Goal: Task Accomplishment & Management: Use online tool/utility

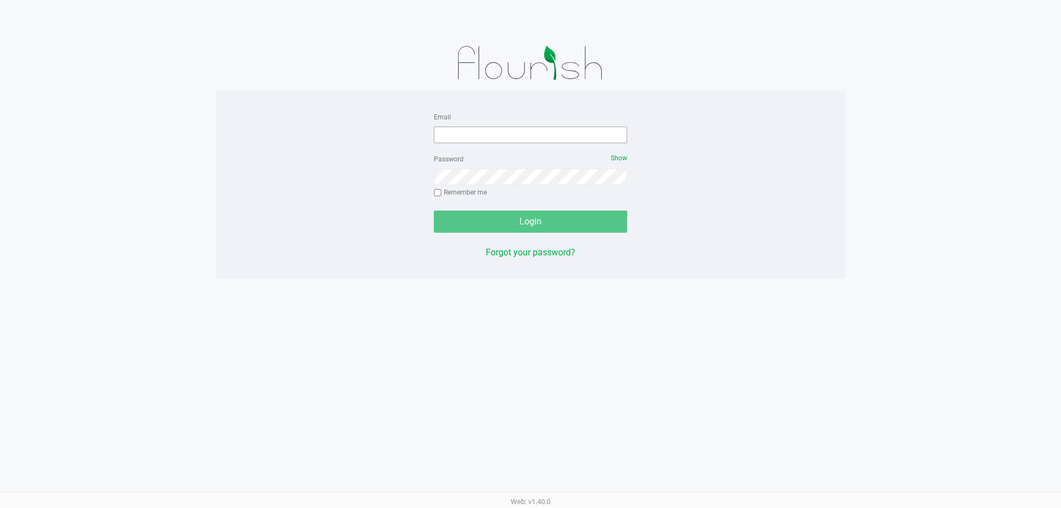
drag, startPoint x: 486, startPoint y: 119, endPoint x: 488, endPoint y: 129, distance: 10.1
click at [486, 123] on div "Email" at bounding box center [530, 126] width 193 height 33
click at [488, 129] on input "Email" at bounding box center [530, 135] width 193 height 17
type input "twilkerson@liveparallel.com"
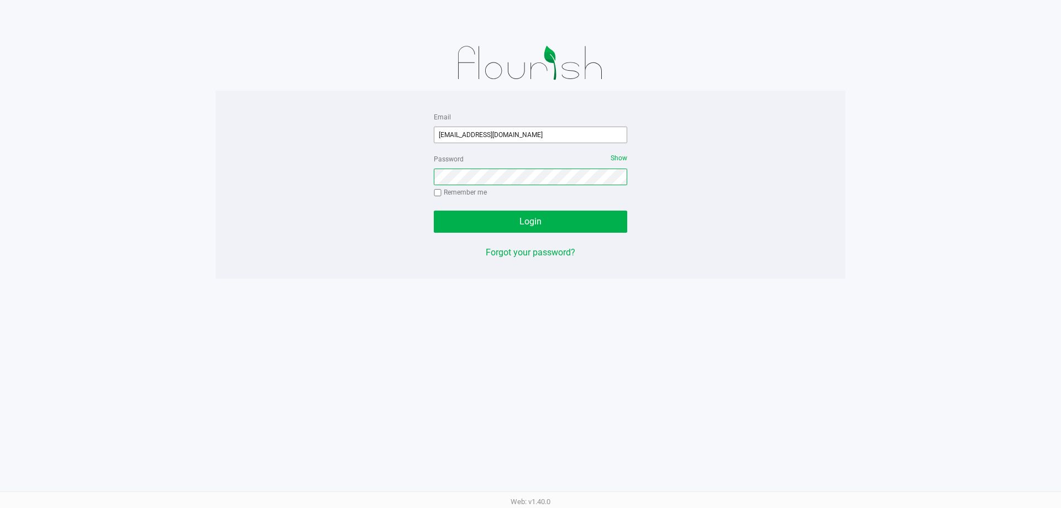
click at [434, 210] on button "Login" at bounding box center [530, 221] width 193 height 22
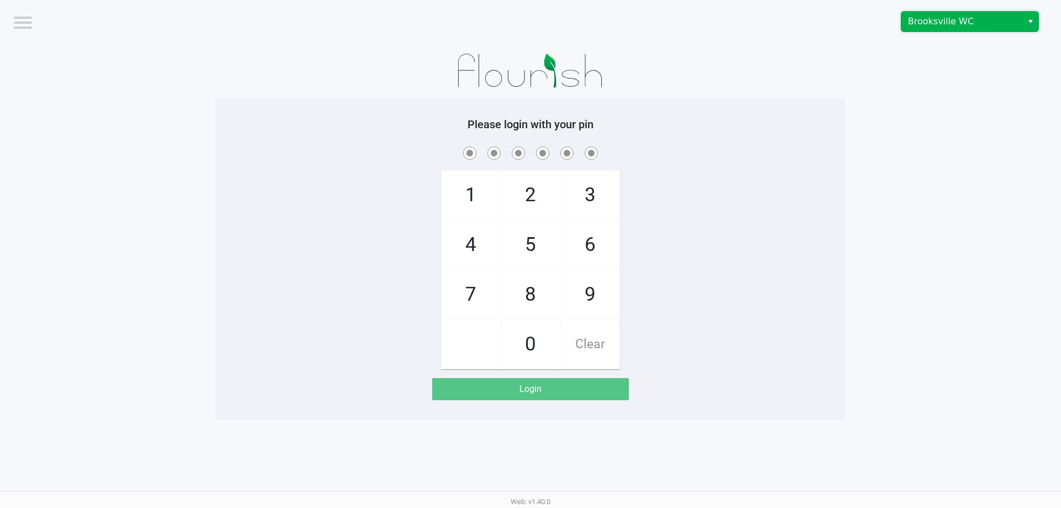
click at [983, 29] on span "Brooksville WC" at bounding box center [961, 22] width 121 height 20
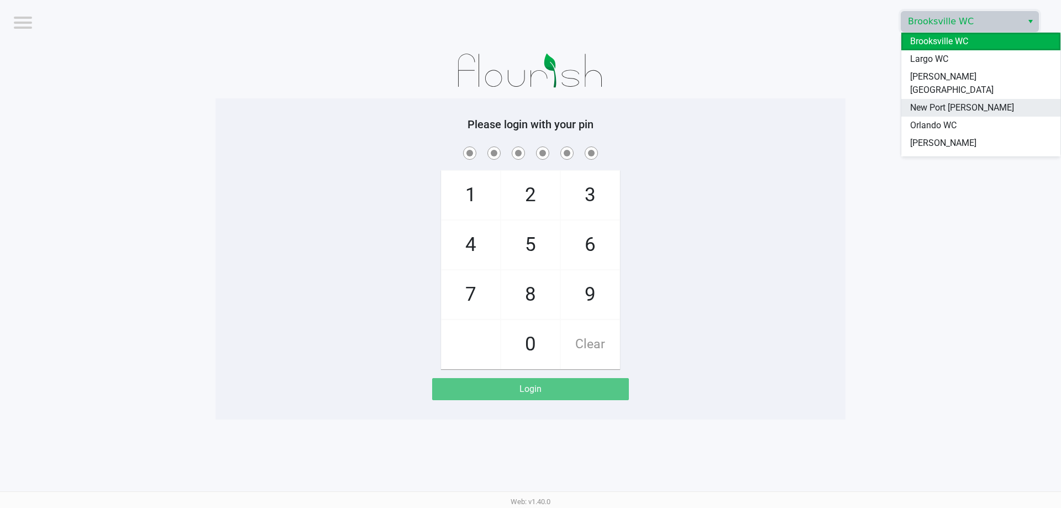
click at [977, 103] on li "New Port [PERSON_NAME]" at bounding box center [980, 108] width 159 height 18
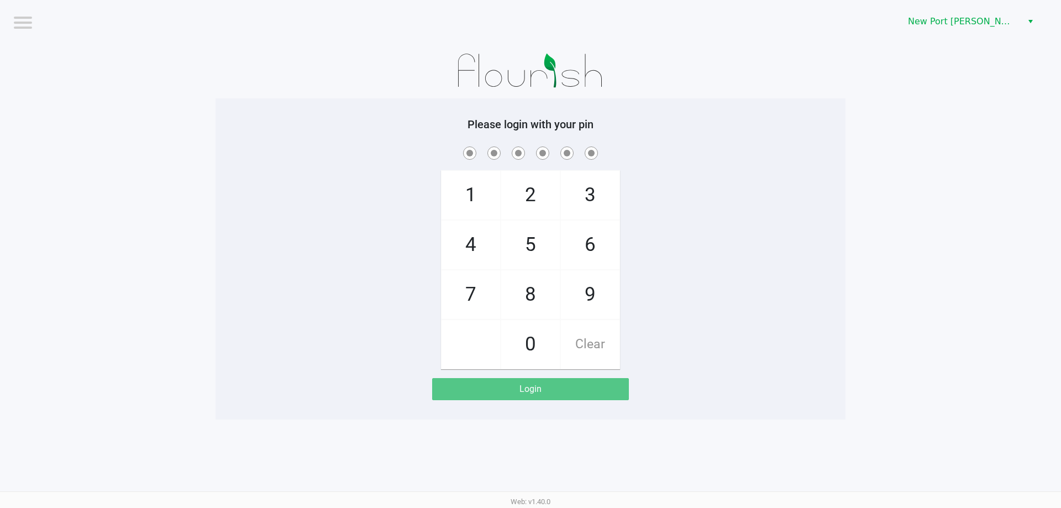
click at [750, 111] on div "Please login with your pin 1 4 7 2 5 8 0 3 6 9 Clear Login" at bounding box center [530, 258] width 630 height 321
checkbox input "true"
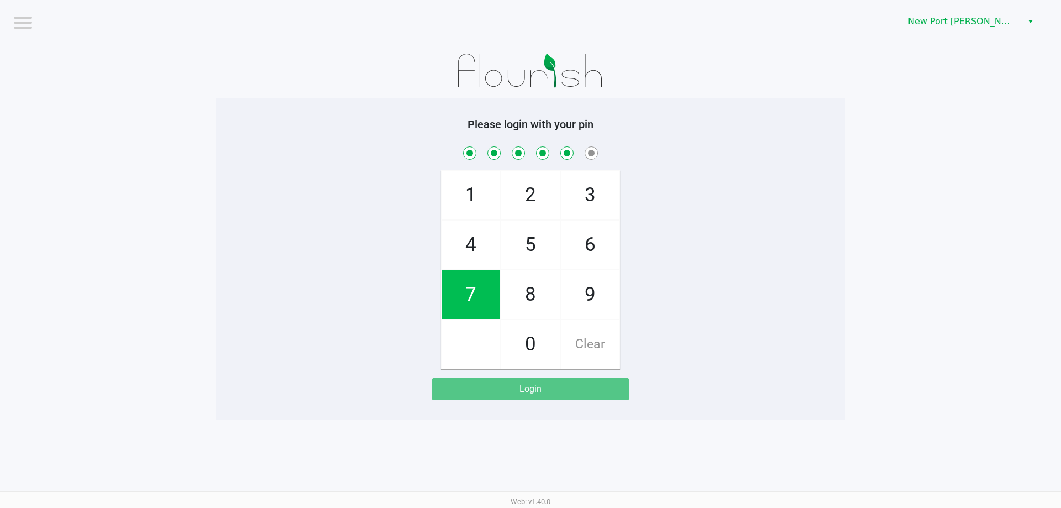
checkbox input "true"
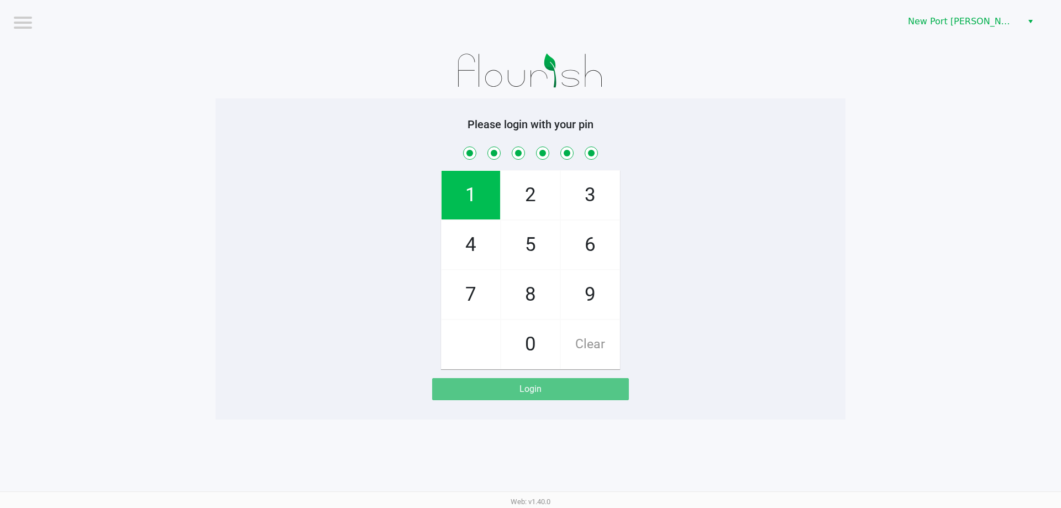
checkbox input "true"
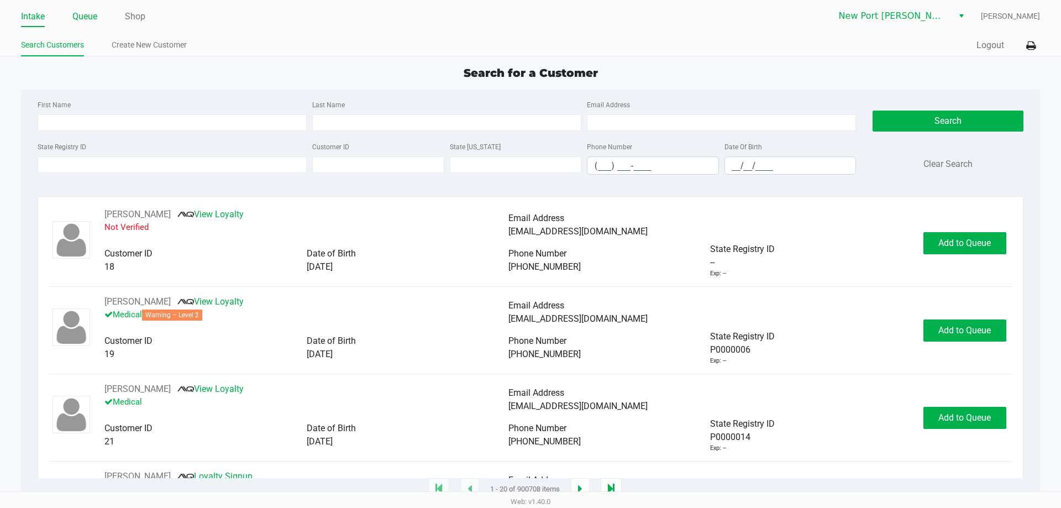
click at [91, 15] on link "Queue" at bounding box center [84, 16] width 25 height 15
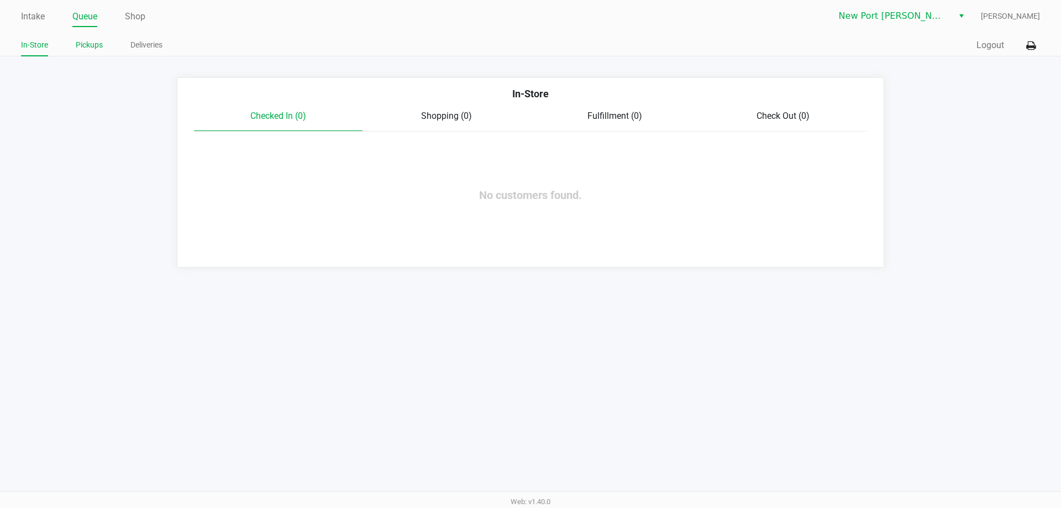
click at [97, 38] on link "Pickups" at bounding box center [89, 45] width 27 height 14
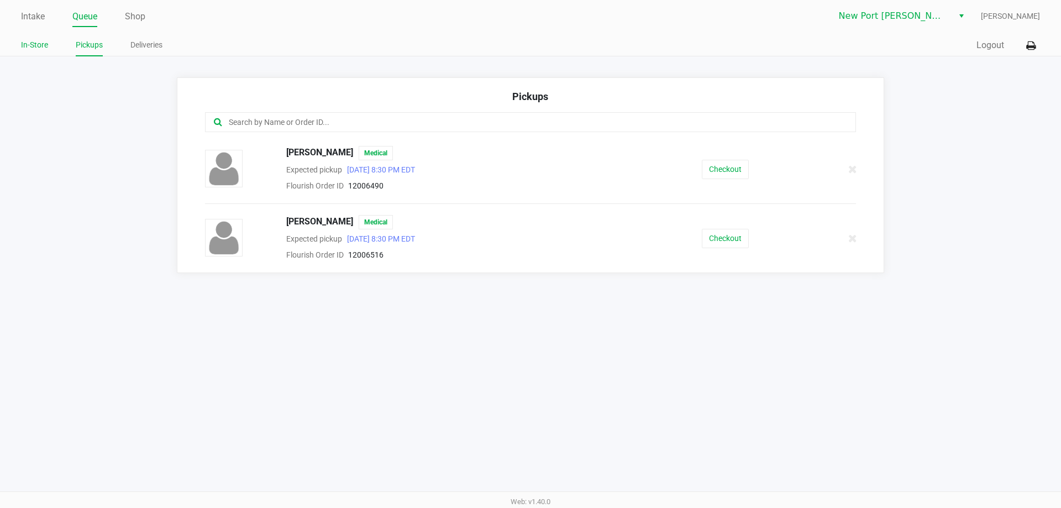
click at [27, 43] on link "In-Store" at bounding box center [34, 45] width 27 height 14
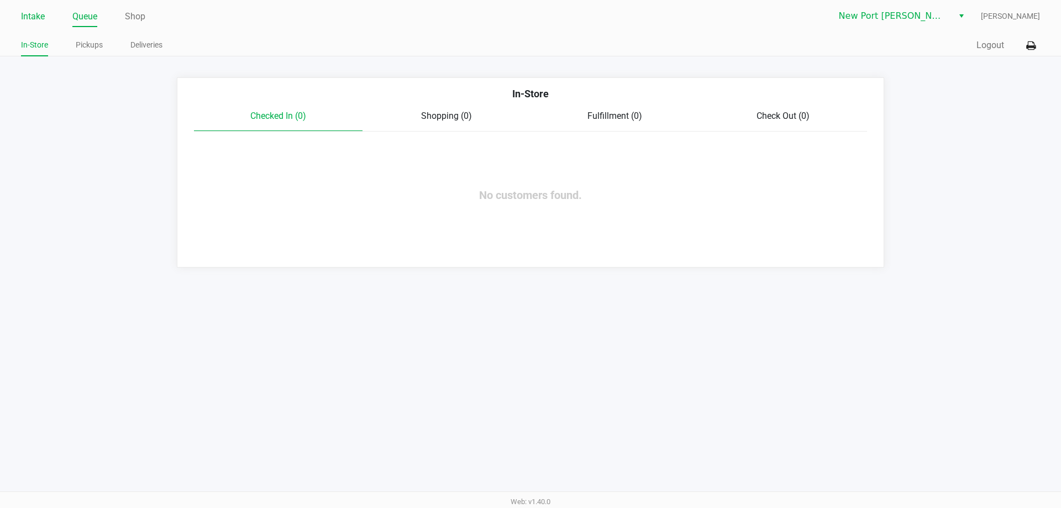
click at [27, 23] on link "Intake" at bounding box center [33, 16] width 24 height 15
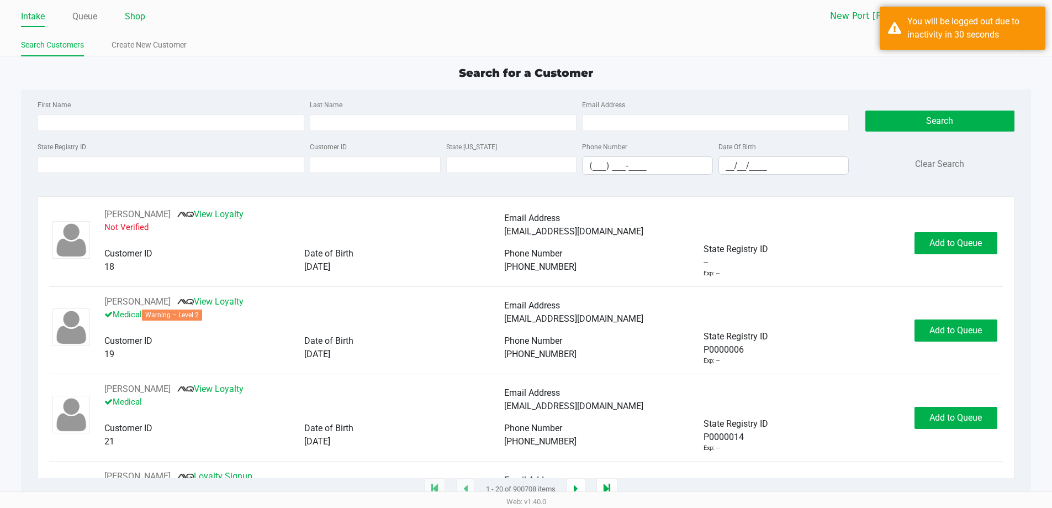
click at [141, 11] on link "Shop" at bounding box center [135, 16] width 20 height 15
click at [134, 14] on link "Shop" at bounding box center [135, 16] width 20 height 15
click at [98, 16] on ul "Intake Queue Shop" at bounding box center [273, 17] width 505 height 19
click at [134, 14] on link "Shop" at bounding box center [135, 16] width 20 height 15
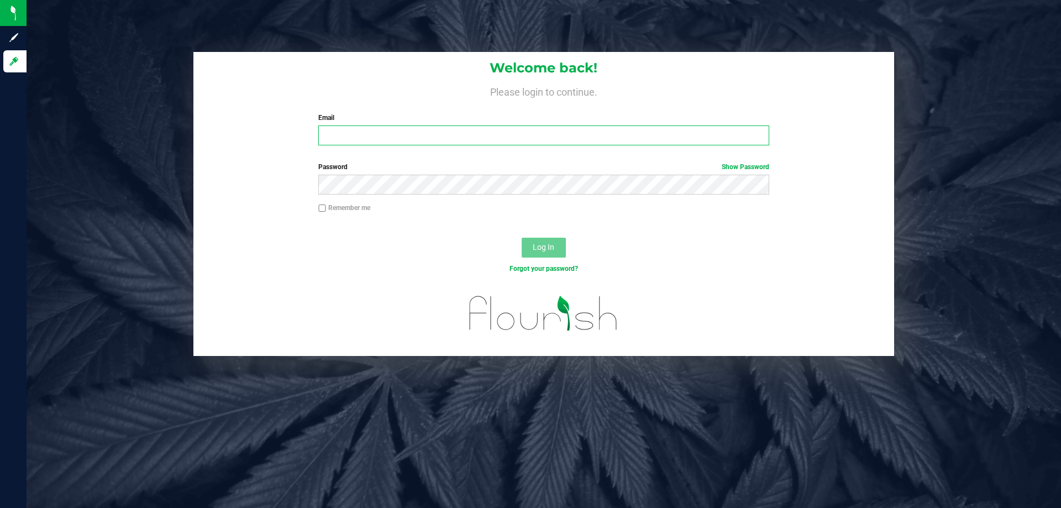
click at [458, 145] on input "Email" at bounding box center [543, 135] width 450 height 20
type input "[EMAIL_ADDRESS][DOMAIN_NAME]"
click at [521, 238] on button "Log In" at bounding box center [543, 248] width 44 height 20
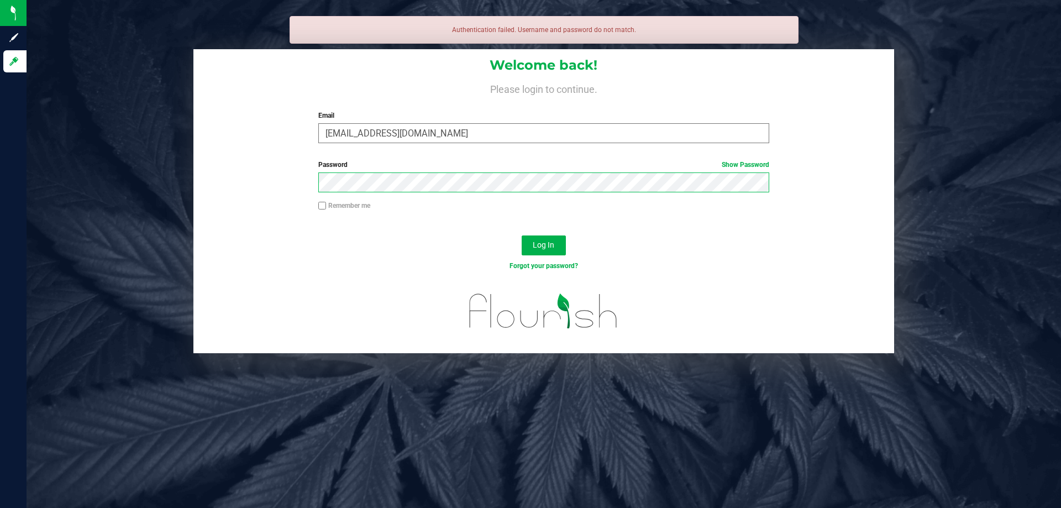
click at [521, 235] on button "Log In" at bounding box center [543, 245] width 44 height 20
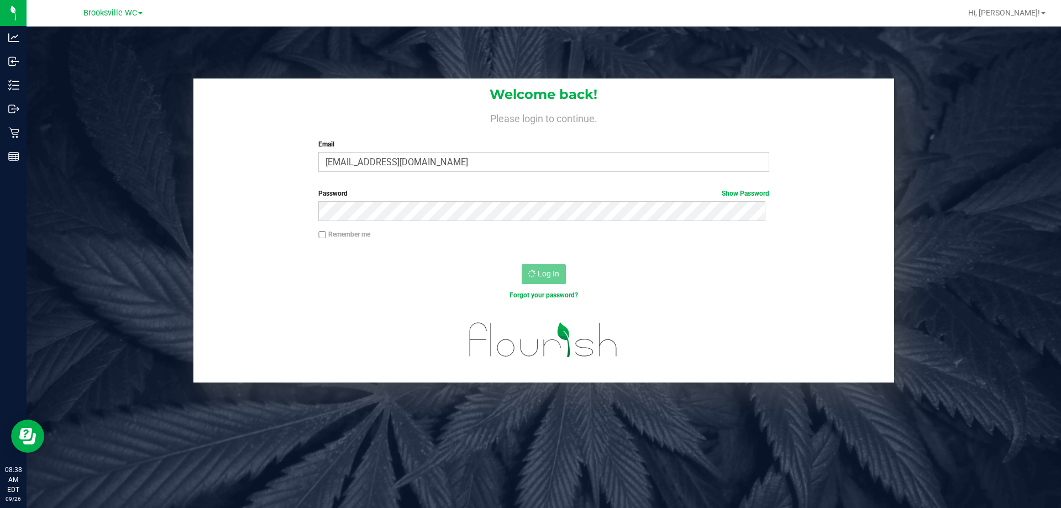
click at [131, 19] on div "Brooksville WC" at bounding box center [112, 12] width 59 height 13
click at [130, 17] on span "Brooksville WC" at bounding box center [110, 13] width 54 height 10
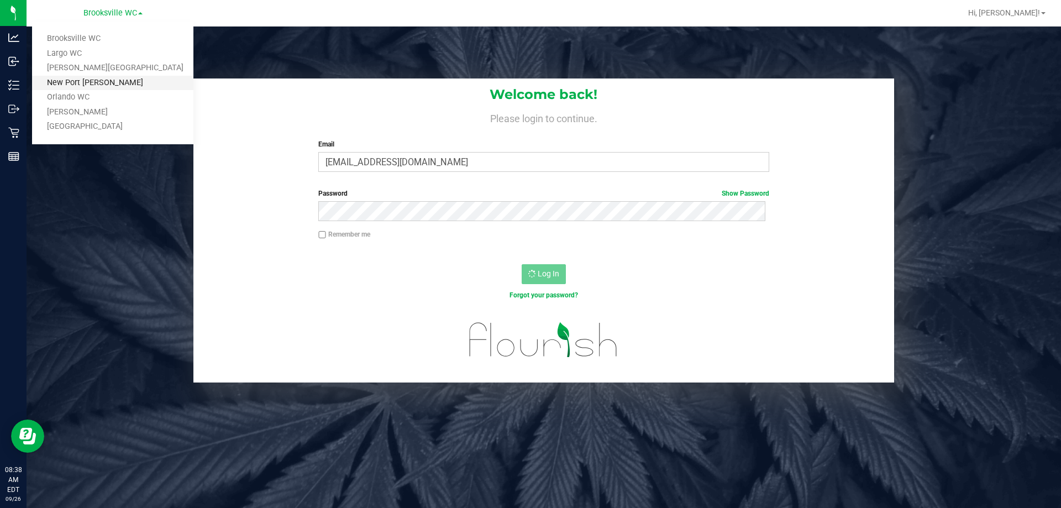
click at [122, 77] on link "New Port [PERSON_NAME]" at bounding box center [112, 83] width 161 height 15
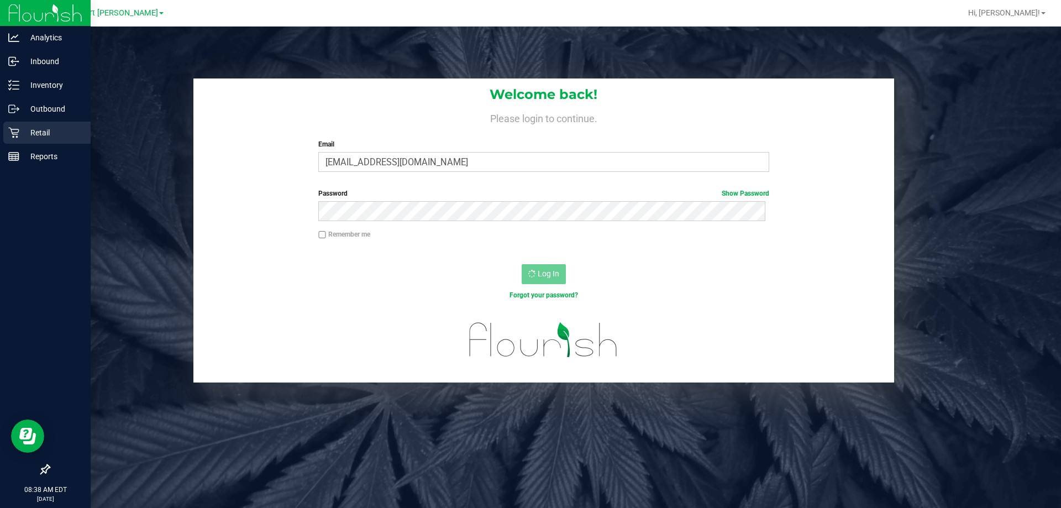
click at [9, 134] on icon at bounding box center [13, 132] width 11 height 11
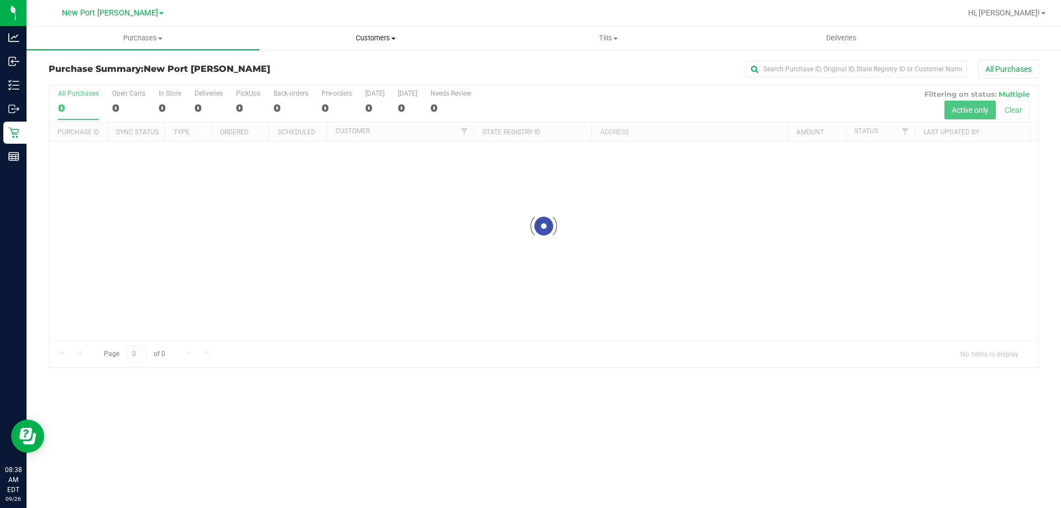
click at [363, 36] on span "Customers" at bounding box center [375, 38] width 231 height 10
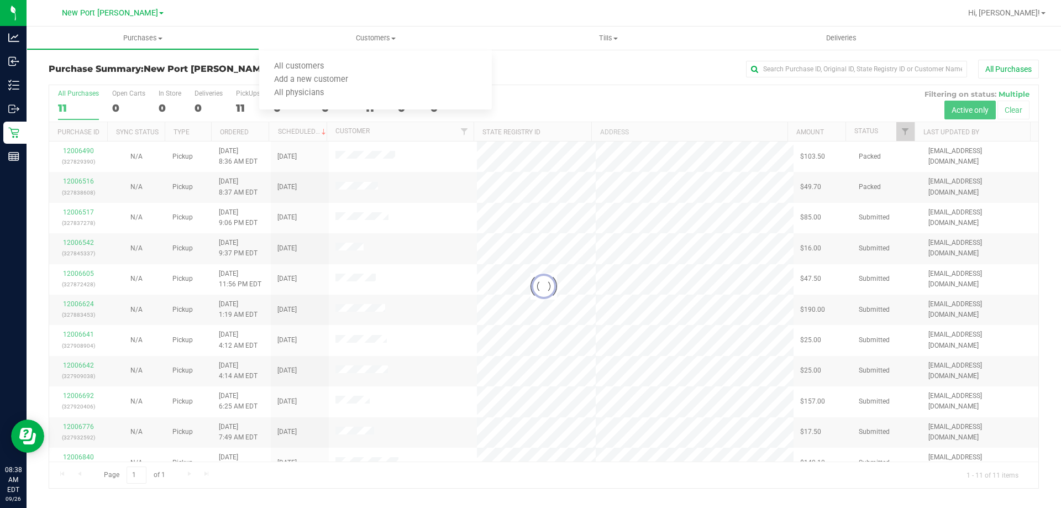
click at [310, 22] on div at bounding box center [579, 13] width 763 height 22
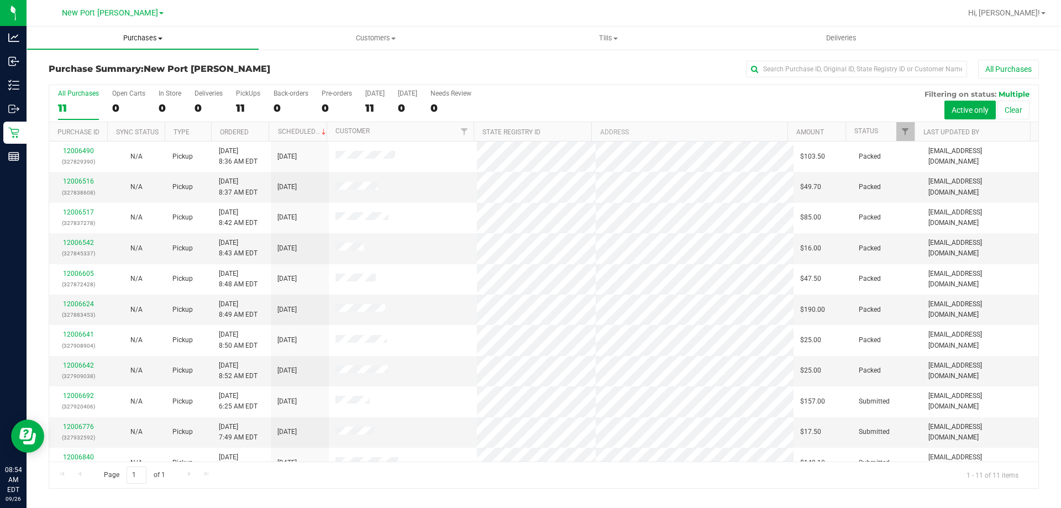
click at [152, 43] on span "Purchases" at bounding box center [142, 38] width 231 height 10
click at [141, 75] on li "Fulfillment" at bounding box center [143, 79] width 233 height 13
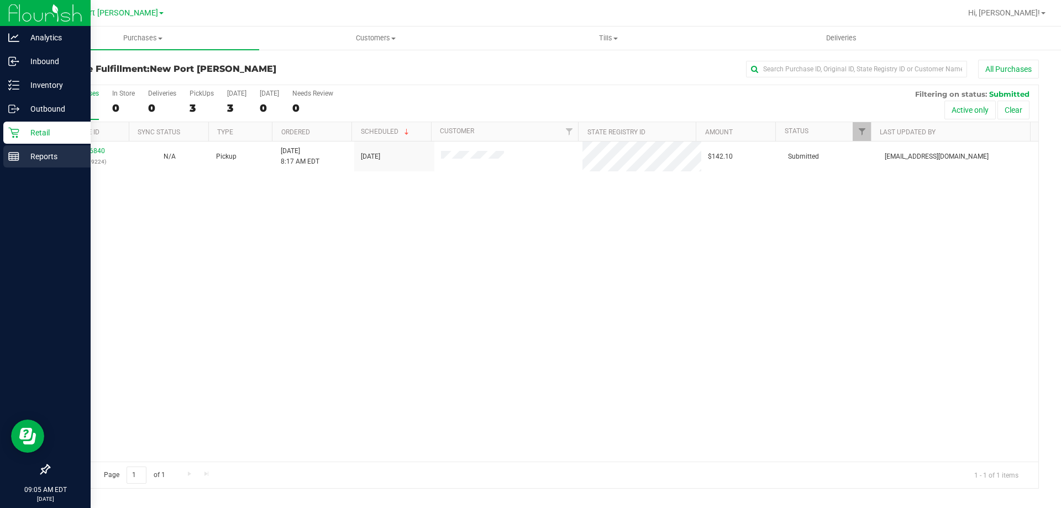
click at [40, 159] on p "Reports" at bounding box center [52, 156] width 66 height 13
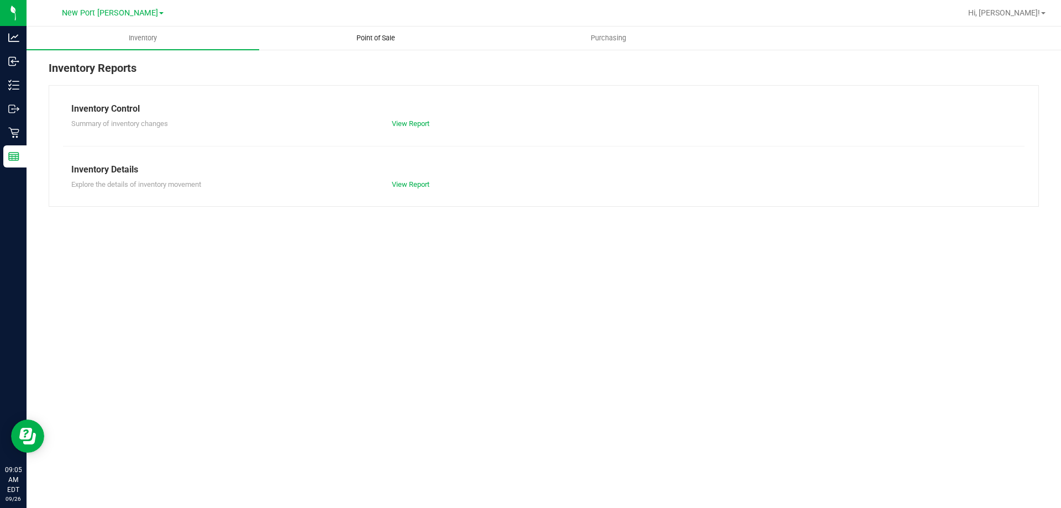
click at [381, 38] on span "Point of Sale" at bounding box center [375, 38] width 68 height 10
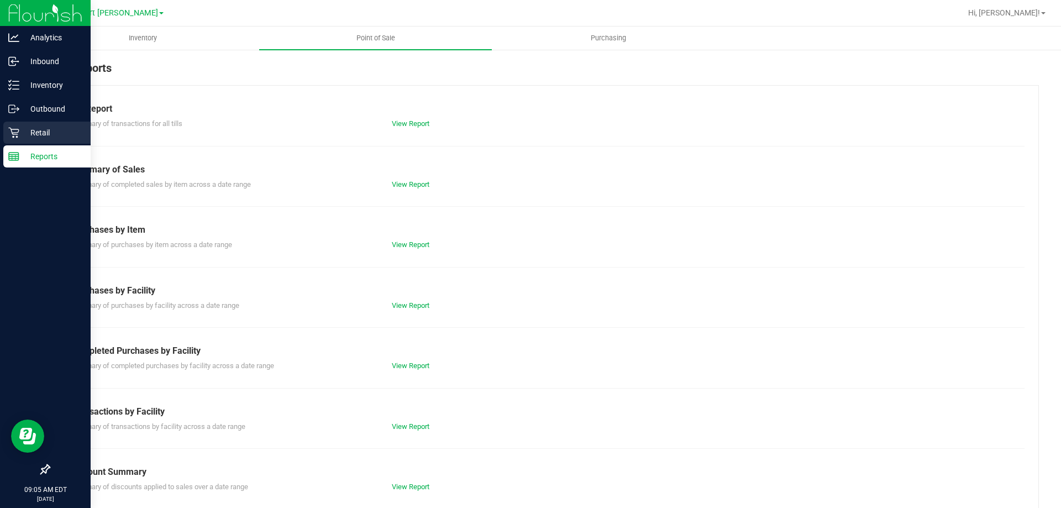
drag, startPoint x: 4, startPoint y: 134, endPoint x: 15, endPoint y: 131, distance: 11.3
click at [4, 134] on div "Retail" at bounding box center [46, 133] width 87 height 22
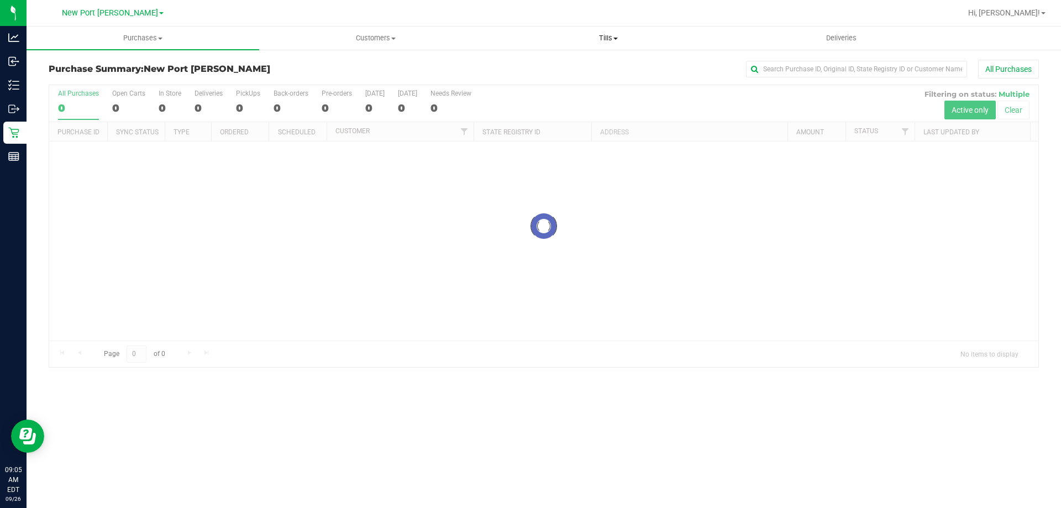
click at [577, 34] on span "Tills" at bounding box center [607, 38] width 231 height 10
click at [562, 63] on span "Manage tills" at bounding box center [529, 66] width 75 height 9
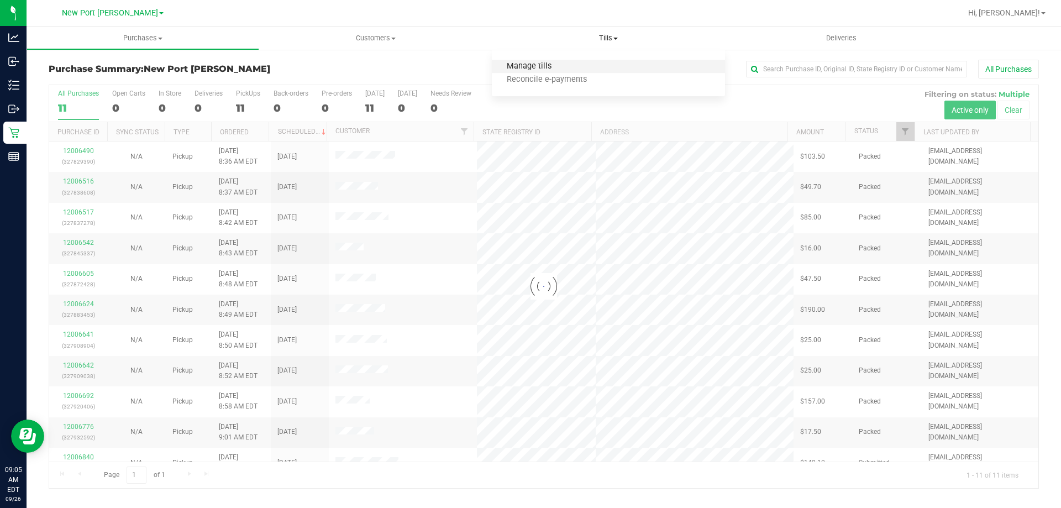
click at [562, 63] on span "Manage tills" at bounding box center [529, 66] width 75 height 9
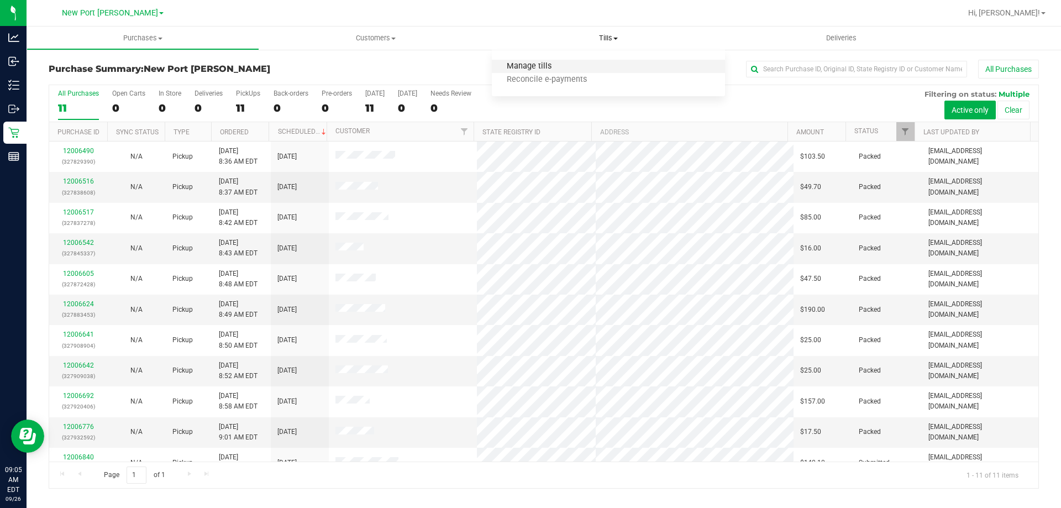
click at [561, 64] on span "Manage tills" at bounding box center [529, 66] width 75 height 9
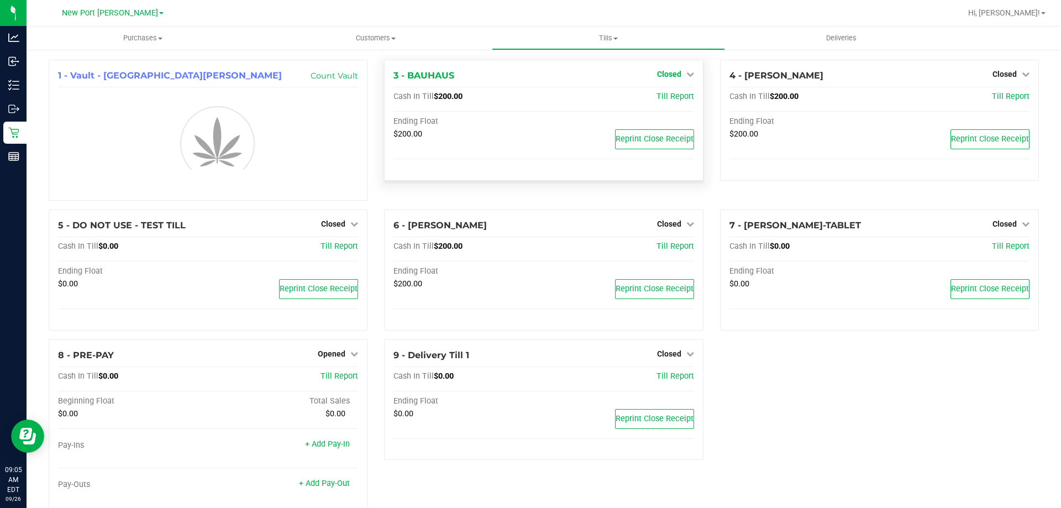
click at [670, 72] on span "Closed" at bounding box center [669, 74] width 24 height 9
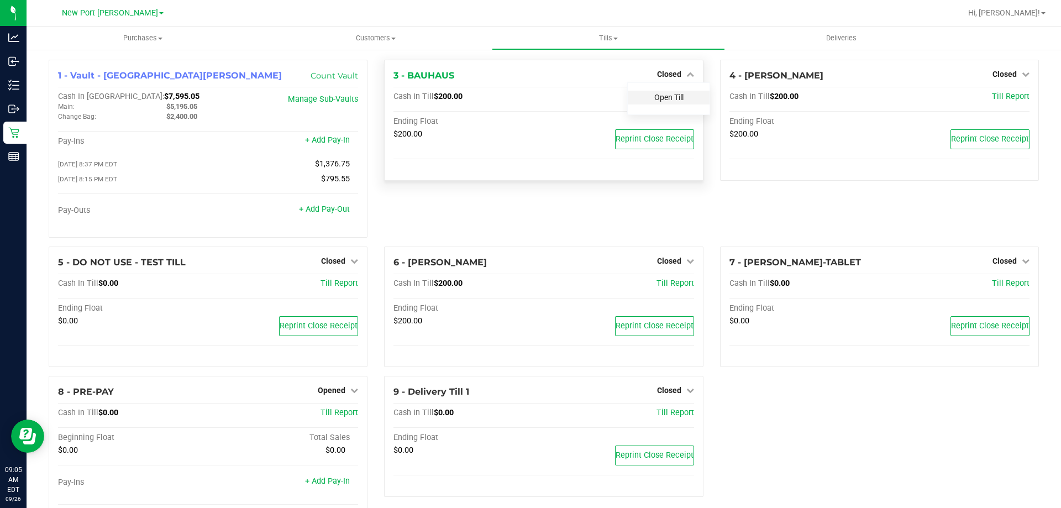
click at [669, 94] on link "Open Till" at bounding box center [668, 97] width 29 height 9
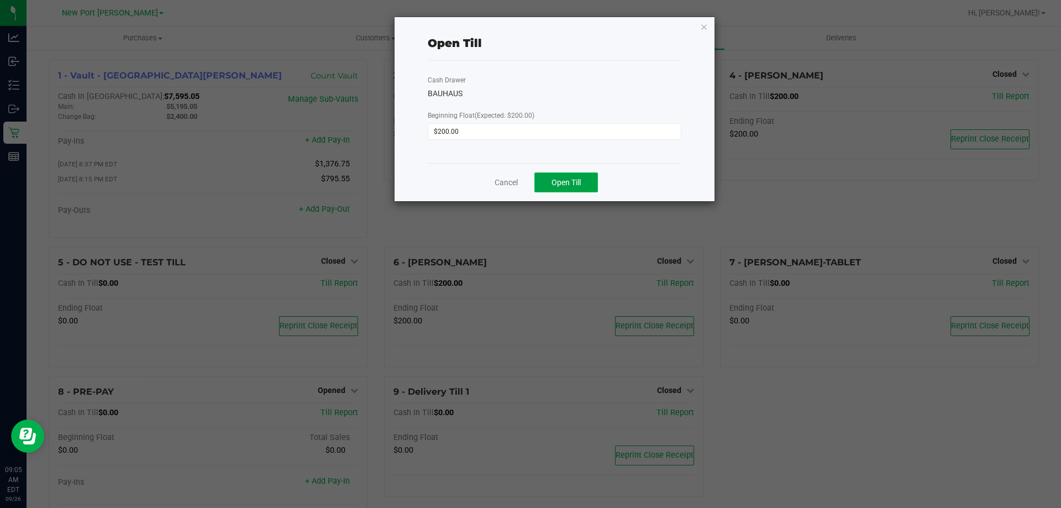
click at [584, 177] on button "Open Till" at bounding box center [566, 182] width 64 height 20
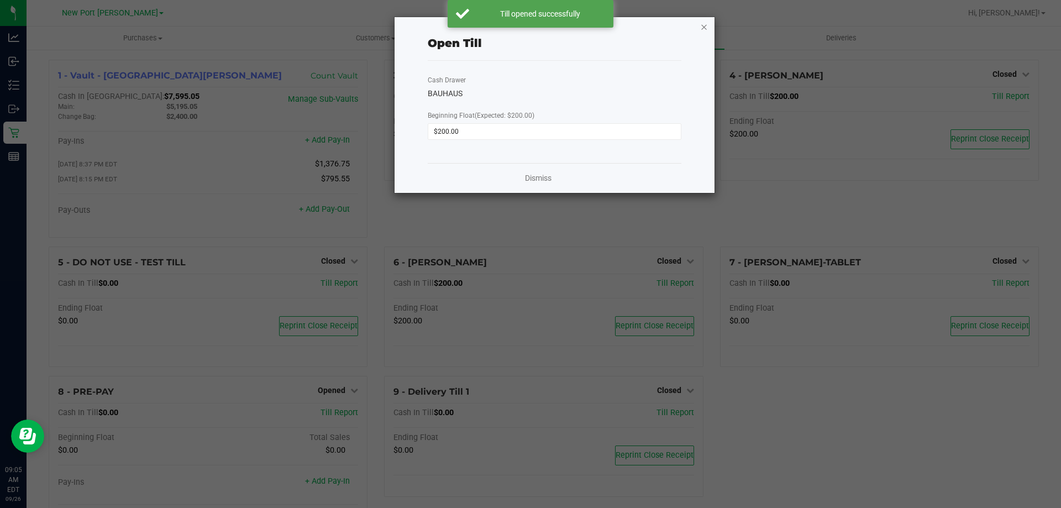
click at [703, 20] on icon "button" at bounding box center [704, 26] width 8 height 13
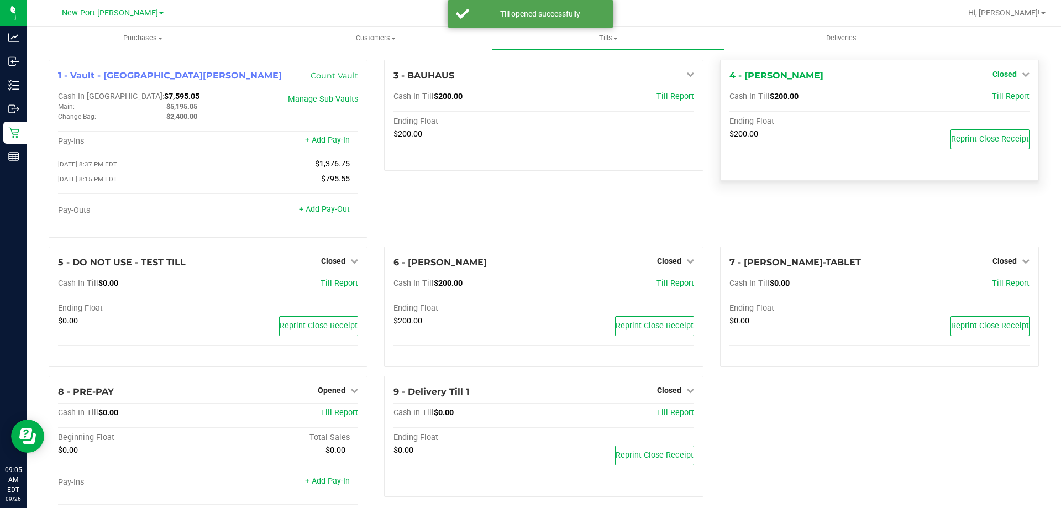
click at [1000, 73] on span "Closed" at bounding box center [1004, 74] width 24 height 9
click at [980, 98] on div "Open Till" at bounding box center [1004, 98] width 82 height 14
click at [989, 98] on link "Open Till" at bounding box center [1003, 97] width 29 height 9
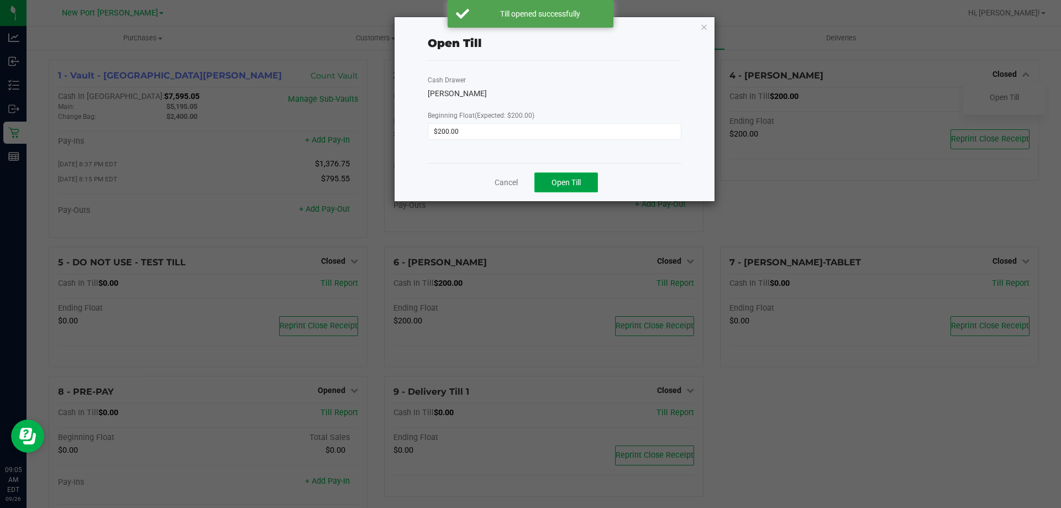
click at [596, 180] on button "Open Till" at bounding box center [566, 182] width 64 height 20
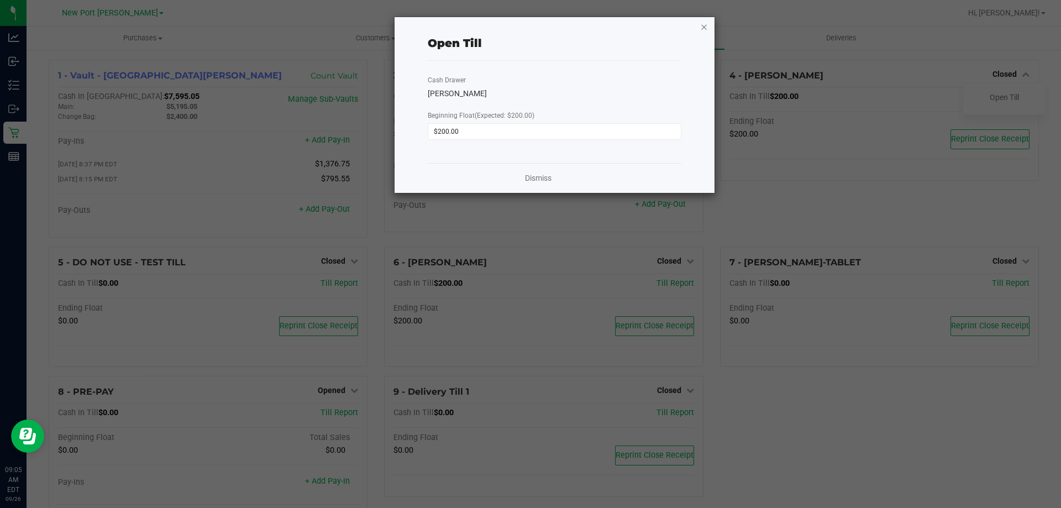
click at [702, 27] on icon "button" at bounding box center [704, 26] width 8 height 13
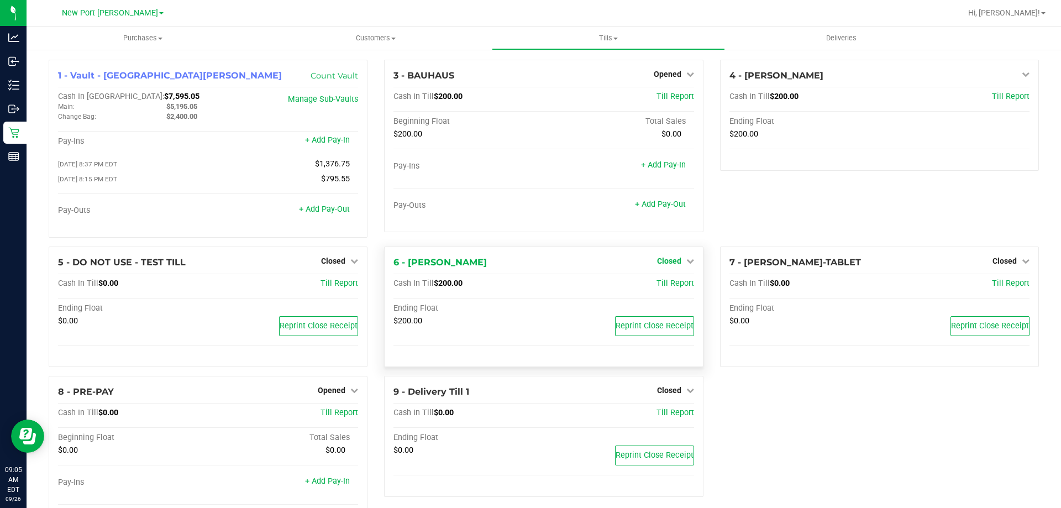
click at [673, 262] on span "Closed" at bounding box center [669, 260] width 24 height 9
click at [645, 284] on div "Open Till" at bounding box center [669, 284] width 82 height 14
click at [656, 286] on link "Open Till" at bounding box center [668, 283] width 29 height 9
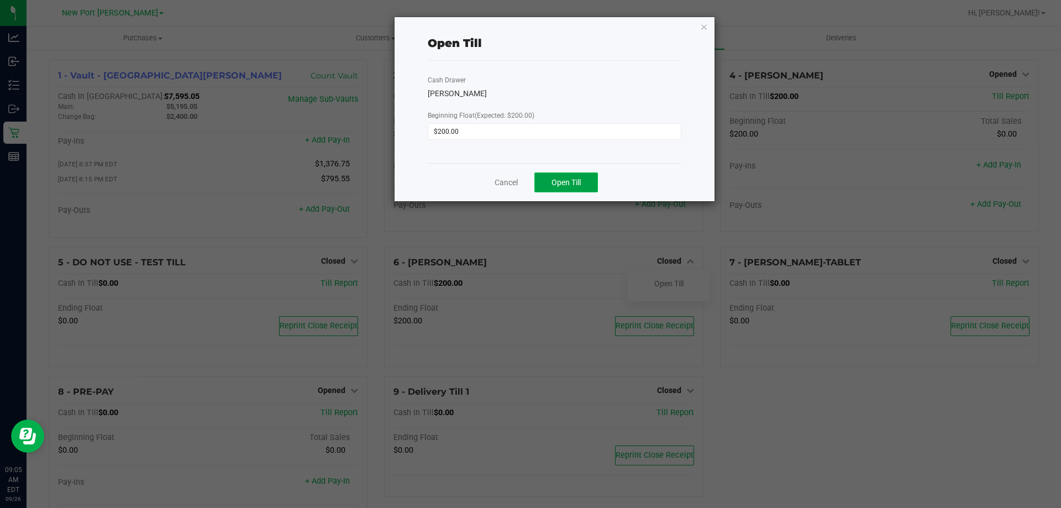
click at [571, 185] on span "Open Till" at bounding box center [565, 182] width 29 height 9
click at [700, 27] on icon "button" at bounding box center [704, 26] width 8 height 13
